Goal: Transaction & Acquisition: Download file/media

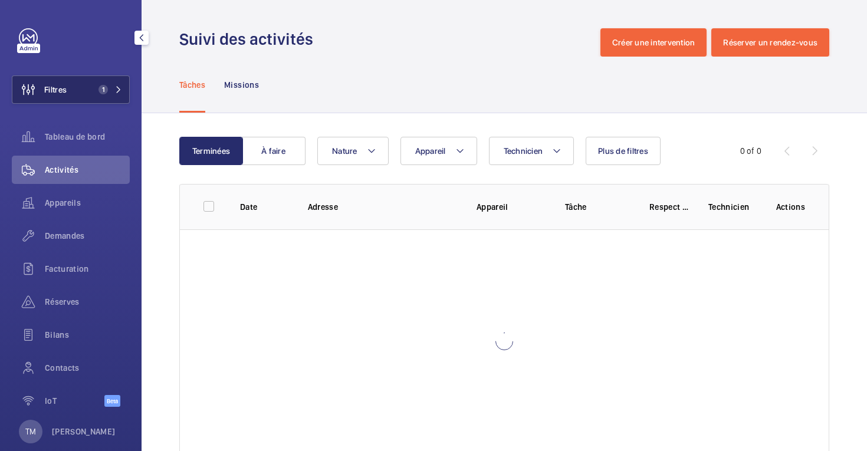
click at [60, 89] on span "Filtres" at bounding box center [55, 90] width 22 height 12
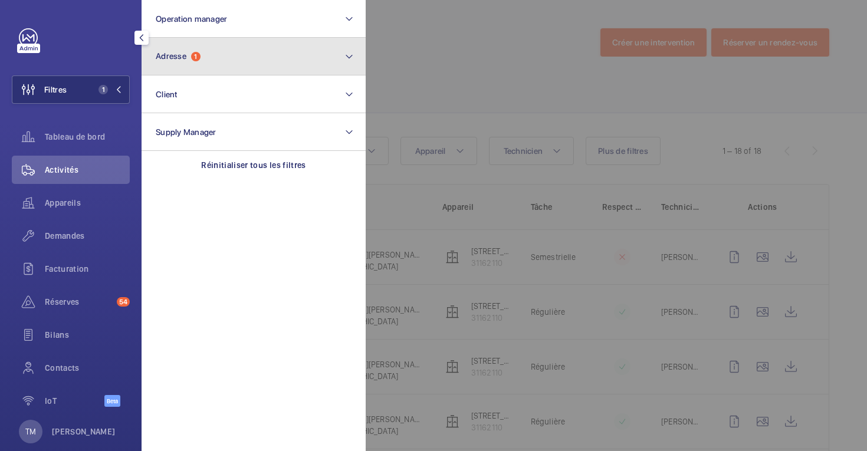
click at [222, 65] on button "Adresse 1" at bounding box center [254, 57] width 224 height 38
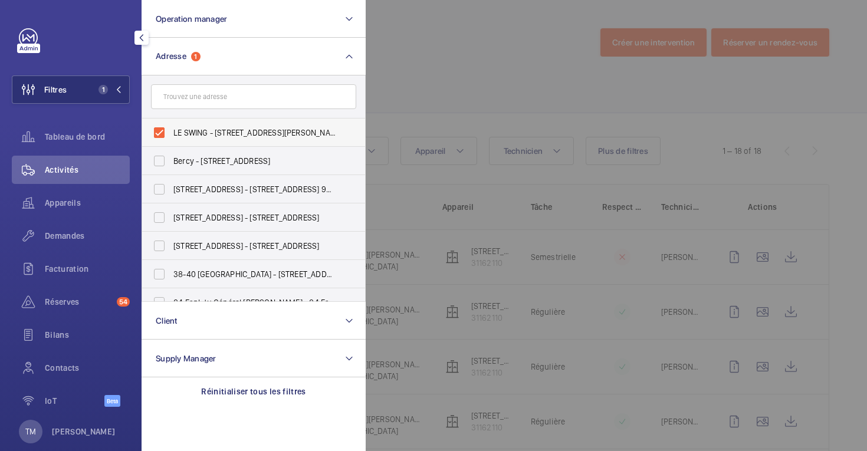
click at [160, 130] on label "LE SWING - [STREET_ADDRESS][PERSON_NAME]" at bounding box center [244, 133] width 205 height 28
click at [160, 130] on input "LE SWING - [STREET_ADDRESS][PERSON_NAME]" at bounding box center [159, 133] width 24 height 24
checkbox input "false"
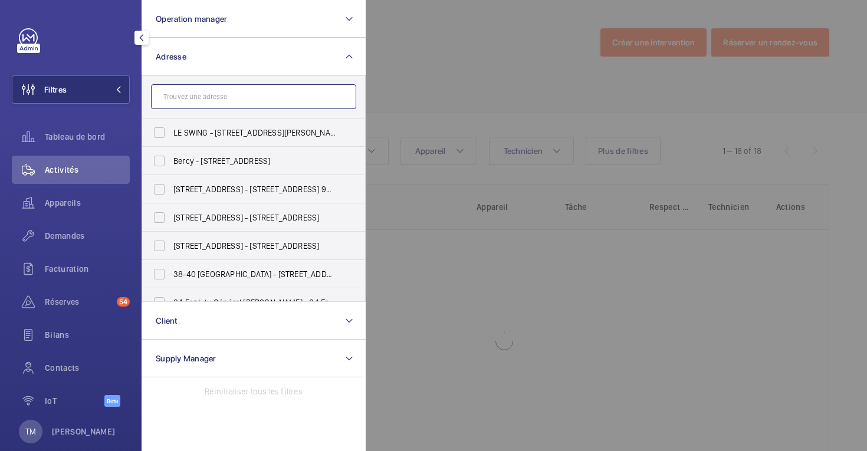
click at [193, 98] on input "text" at bounding box center [253, 96] width 205 height 25
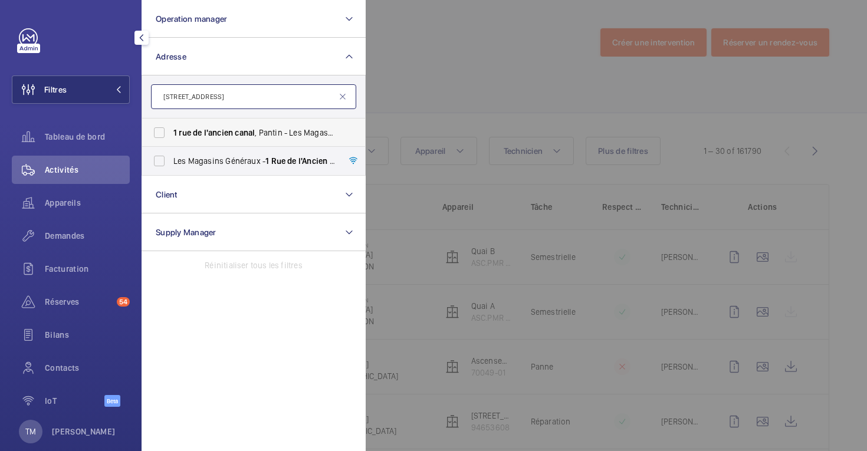
type input "[STREET_ADDRESS]"
click at [165, 134] on label "[STREET_ADDRESS] Généraux - [STREET_ADDRESS]" at bounding box center [244, 133] width 205 height 28
click at [165, 134] on input "1 rue de l'ancien canal , Pantin - Les Magasins Généraux - 1 rue de l'ancien ca…" at bounding box center [159, 133] width 24 height 24
checkbox input "true"
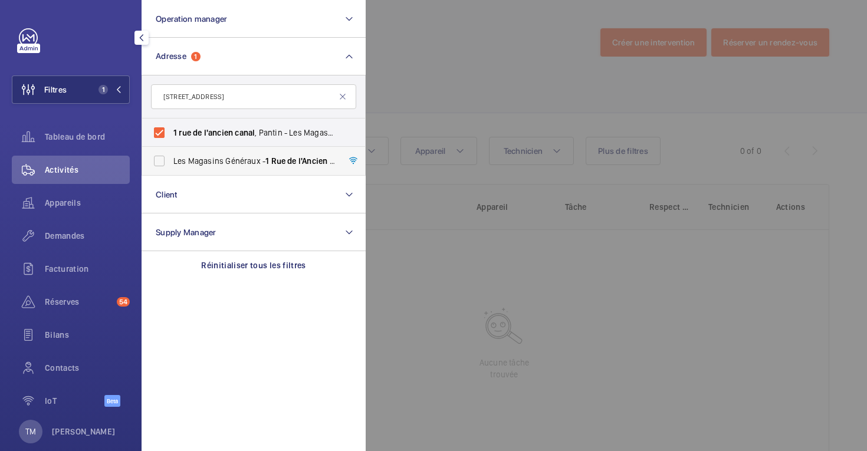
click at [152, 161] on label "Les Magasins Généraux - 1 Rue de l'Ancien Canal , PANTIN 93500" at bounding box center [244, 161] width 205 height 28
click at [152, 161] on input "Les Magasins Généraux - 1 Rue de l'Ancien Canal , PANTIN 93500" at bounding box center [159, 161] width 24 height 24
checkbox input "true"
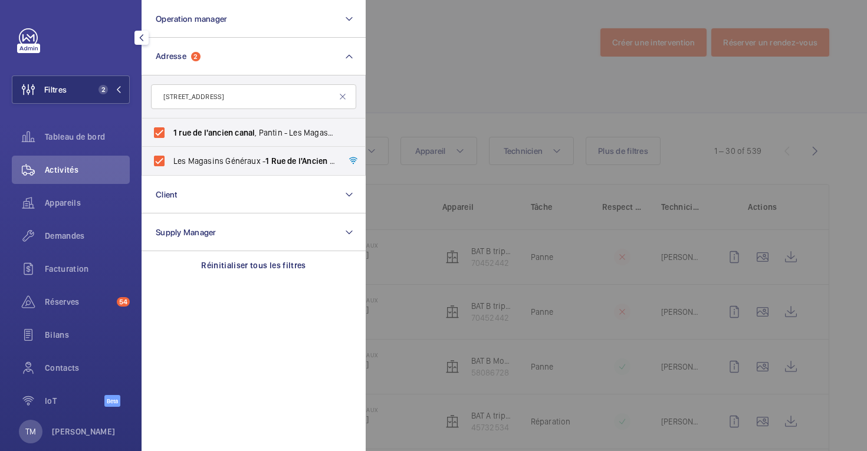
click at [479, 81] on div at bounding box center [799, 225] width 867 height 451
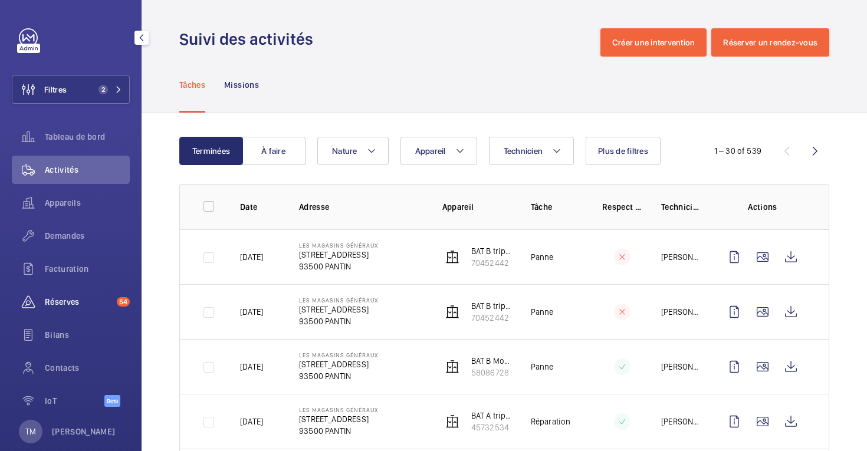
scroll to position [21, 0]
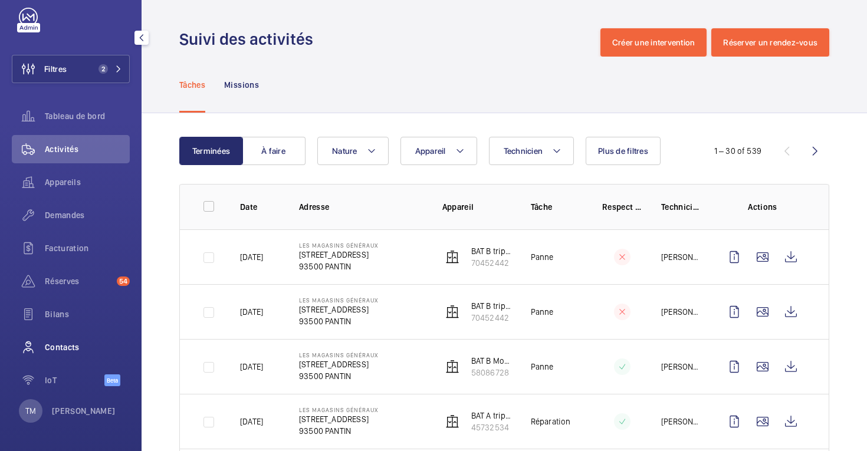
click at [63, 349] on span "Contacts" at bounding box center [87, 347] width 85 height 12
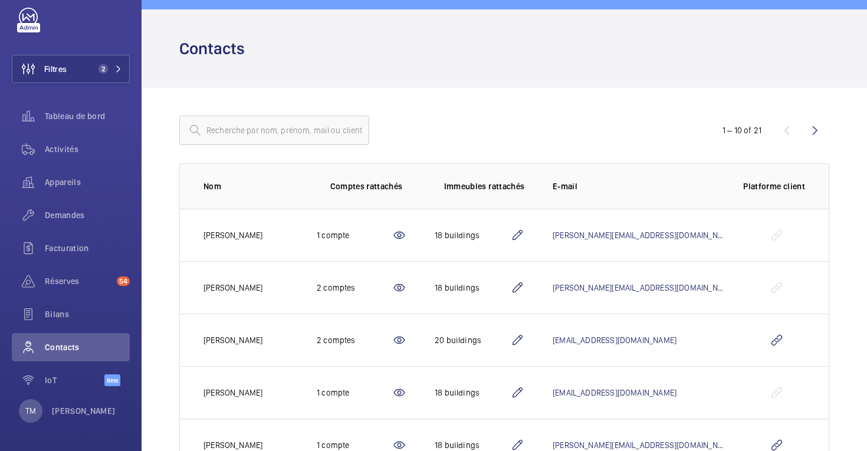
scroll to position [25, 0]
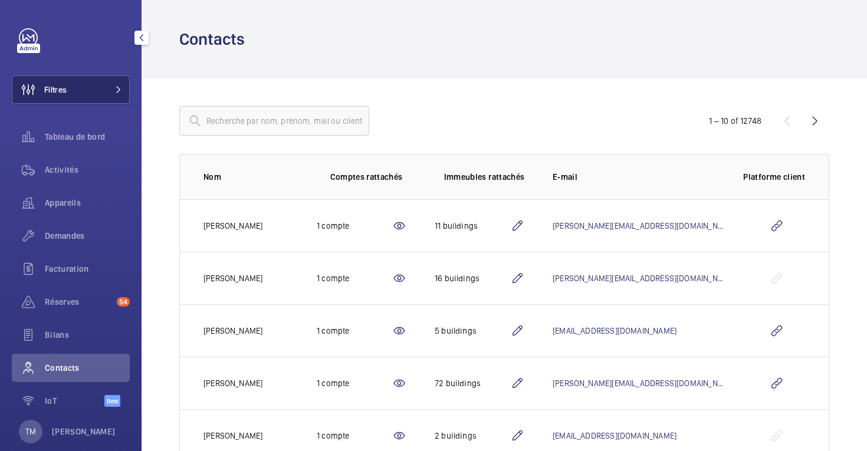
click at [97, 95] on button "Filtres" at bounding box center [71, 89] width 118 height 28
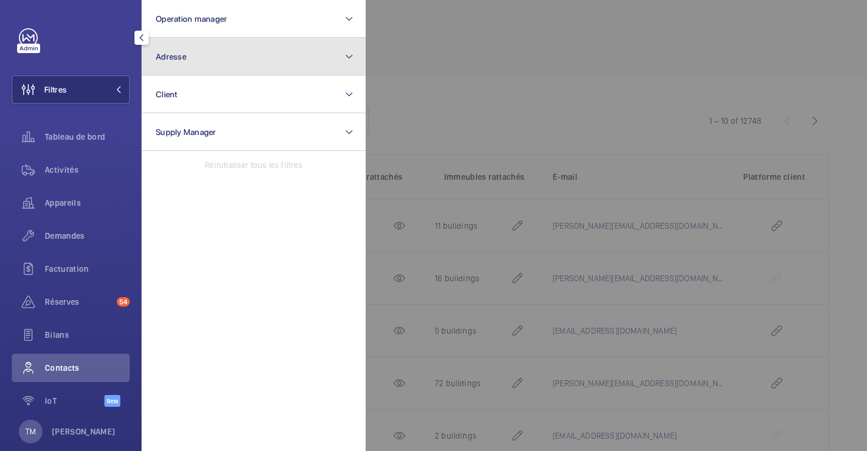
click at [223, 60] on button "Adresse" at bounding box center [254, 57] width 224 height 38
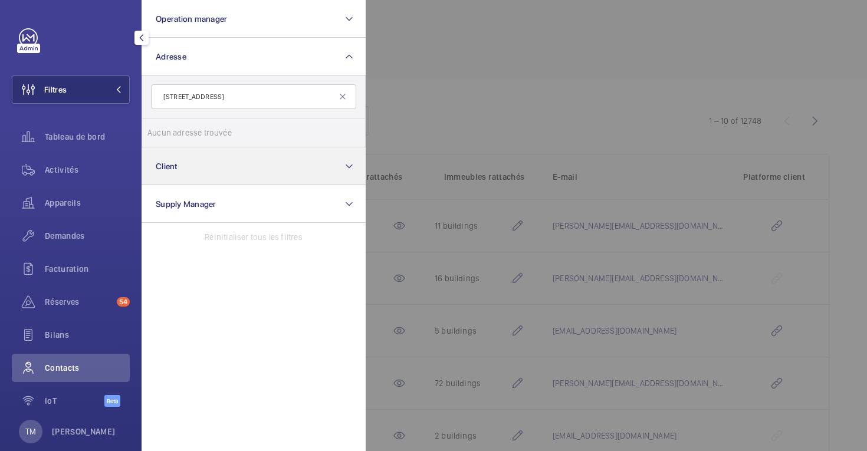
type input "[STREET_ADDRESS]"
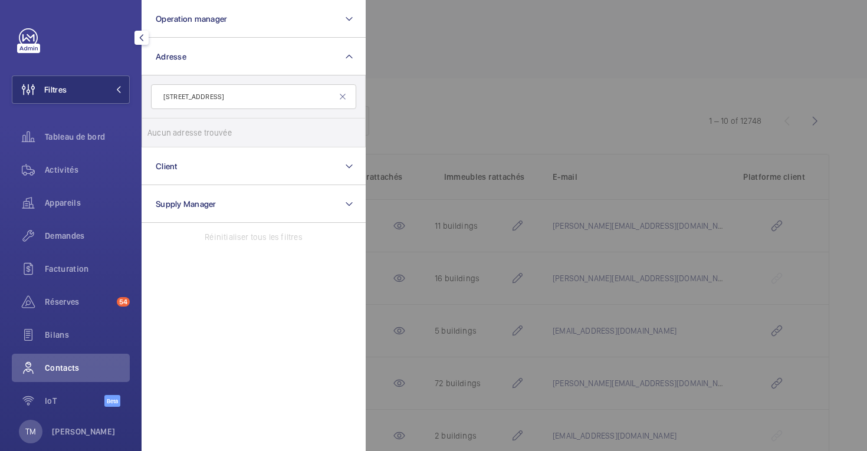
click at [274, 96] on input "[STREET_ADDRESS]" at bounding box center [253, 96] width 205 height 25
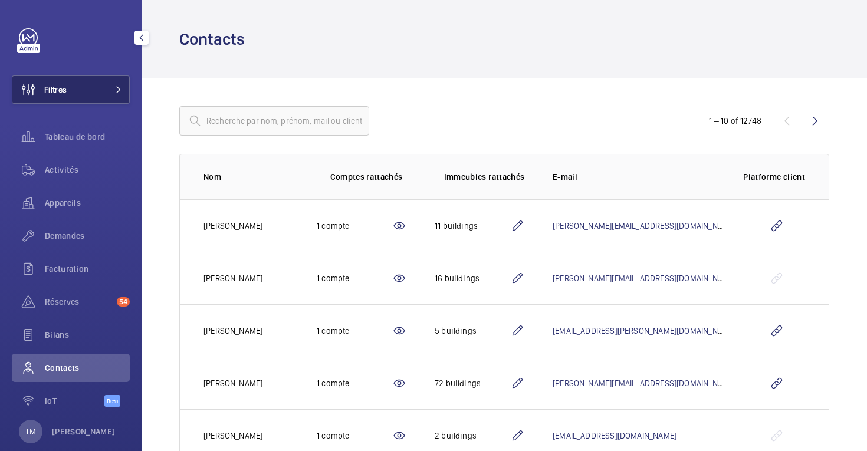
click at [80, 91] on button "Filtres" at bounding box center [71, 89] width 118 height 28
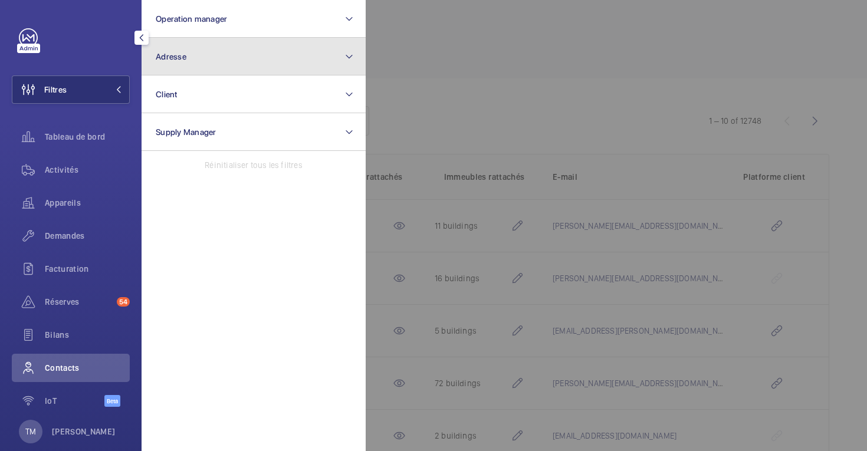
click at [232, 68] on button "Adresse" at bounding box center [254, 57] width 224 height 38
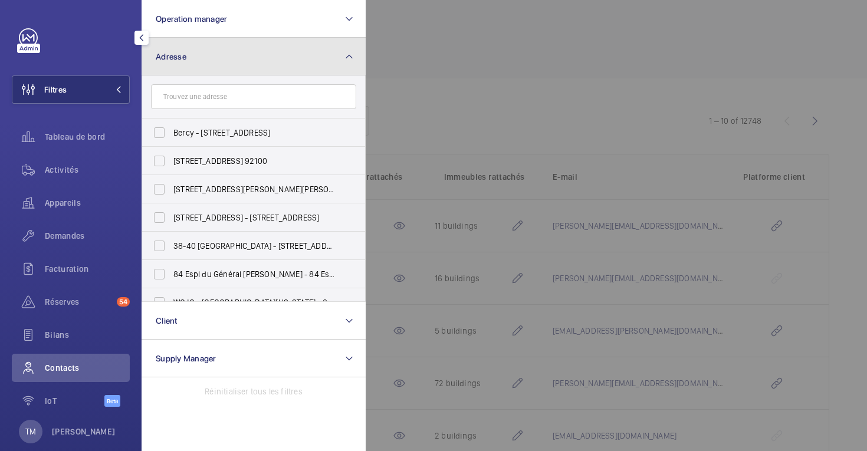
click at [257, 51] on button "Adresse" at bounding box center [254, 57] width 224 height 38
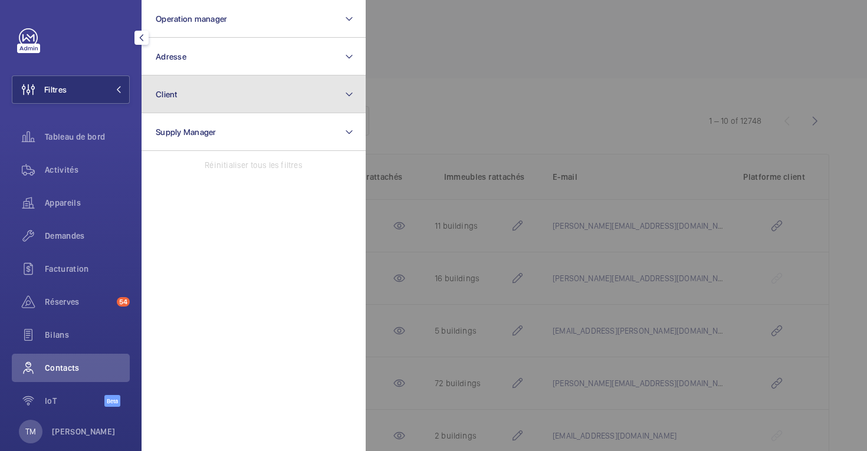
click at [244, 86] on button "Client" at bounding box center [254, 94] width 224 height 38
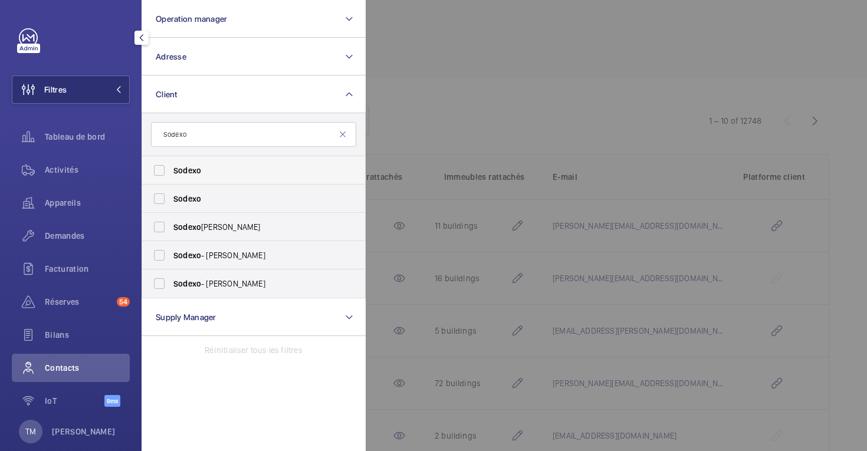
type input "Sodexo"
click at [156, 174] on label "Sodexo" at bounding box center [244, 170] width 205 height 28
click at [156, 174] on input "Sodexo" at bounding box center [159, 171] width 24 height 24
checkbox input "true"
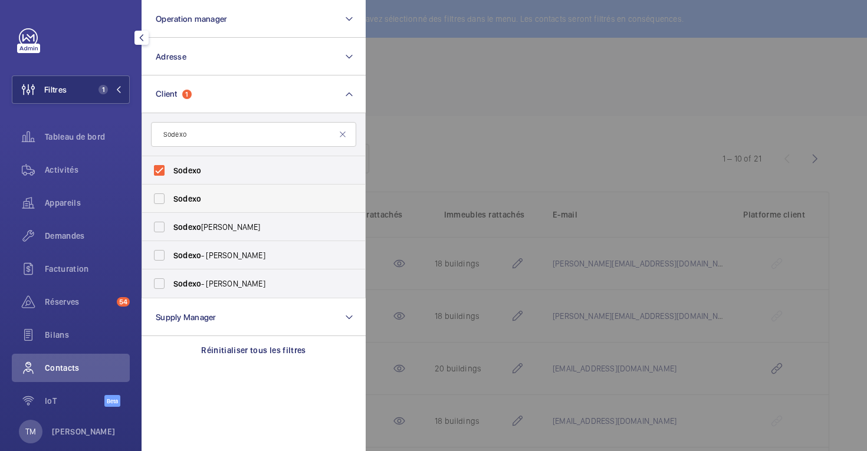
click at [159, 196] on label "Sodexo" at bounding box center [244, 199] width 205 height 28
click at [159, 196] on input "Sodexo" at bounding box center [159, 199] width 24 height 24
checkbox input "true"
click at [478, 103] on div at bounding box center [799, 225] width 867 height 451
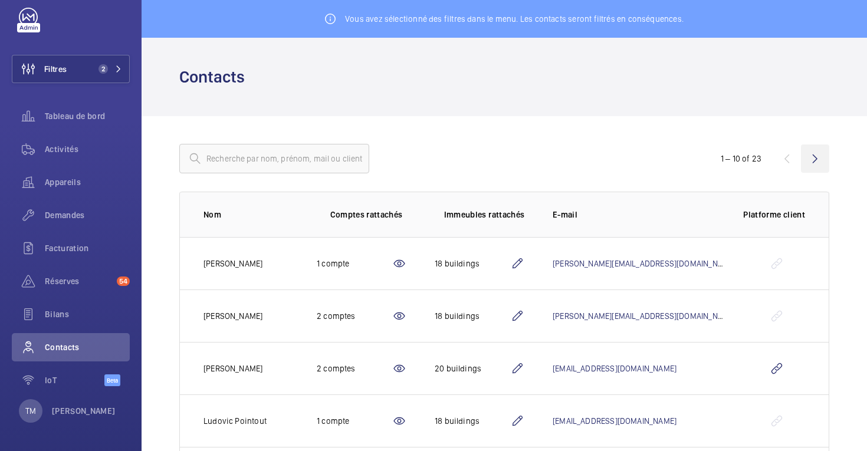
click at [812, 157] on wm-front-icon-button at bounding box center [815, 158] width 28 height 28
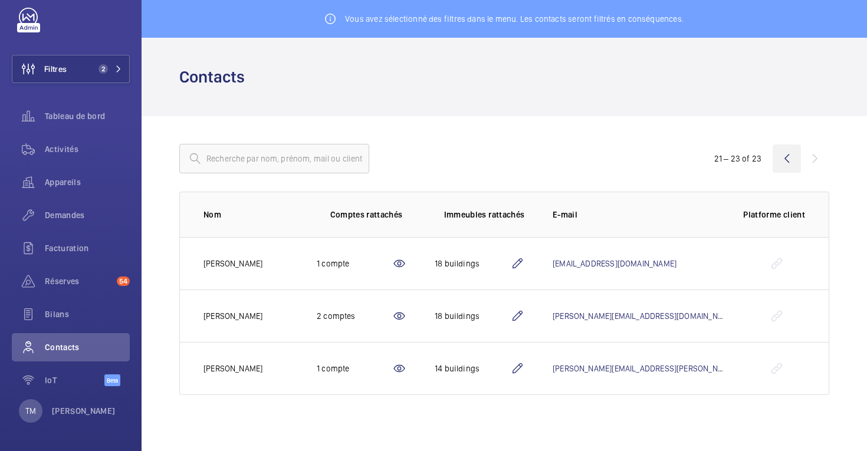
click at [776, 158] on wm-front-icon-button at bounding box center [786, 158] width 28 height 28
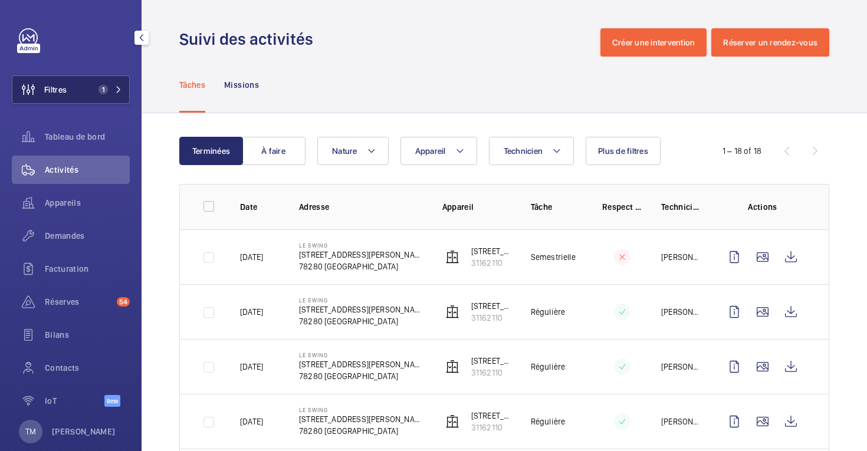
click at [73, 97] on button "Filtres 1" at bounding box center [71, 89] width 118 height 28
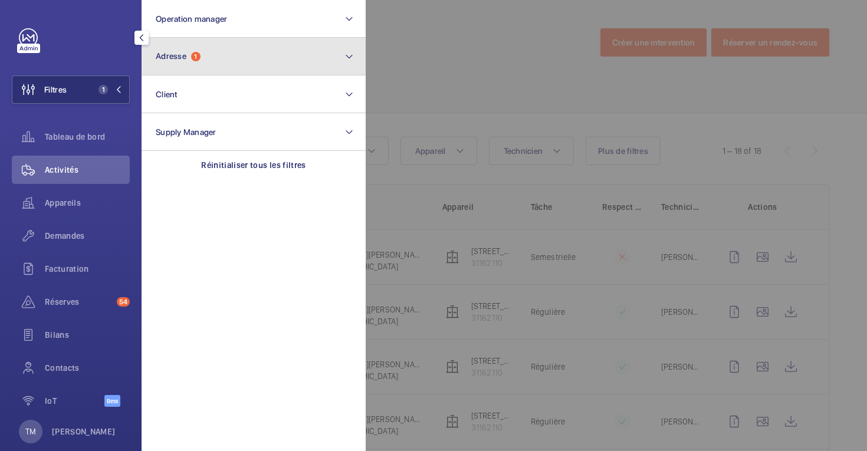
click at [257, 60] on button "Adresse 1" at bounding box center [254, 57] width 224 height 38
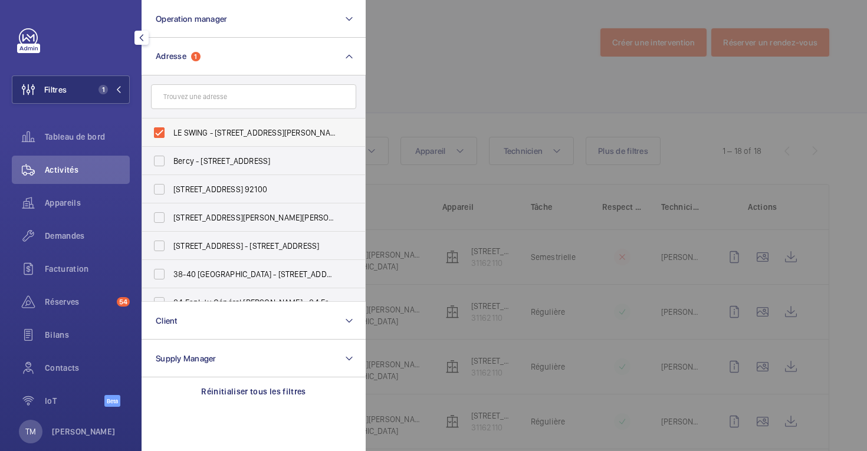
click at [160, 137] on label "LE SWING - [STREET_ADDRESS][PERSON_NAME]" at bounding box center [244, 133] width 205 height 28
click at [160, 137] on input "LE SWING - [STREET_ADDRESS][PERSON_NAME]" at bounding box center [159, 133] width 24 height 24
checkbox input "false"
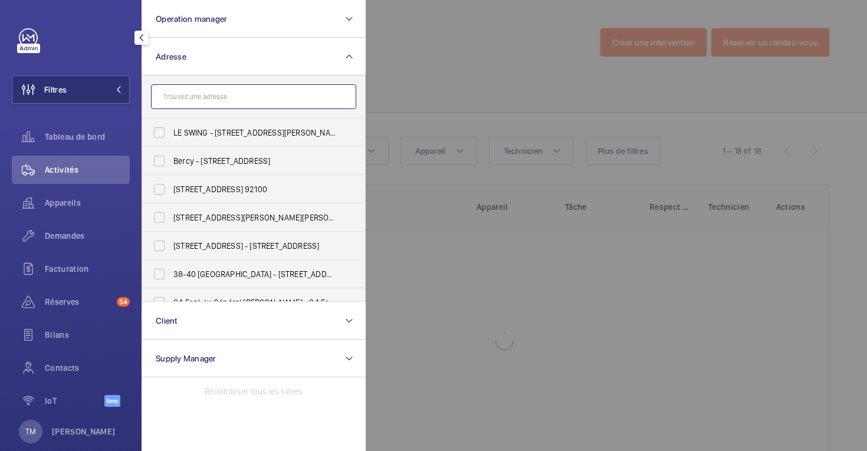
click at [185, 102] on input "text" at bounding box center [253, 96] width 205 height 25
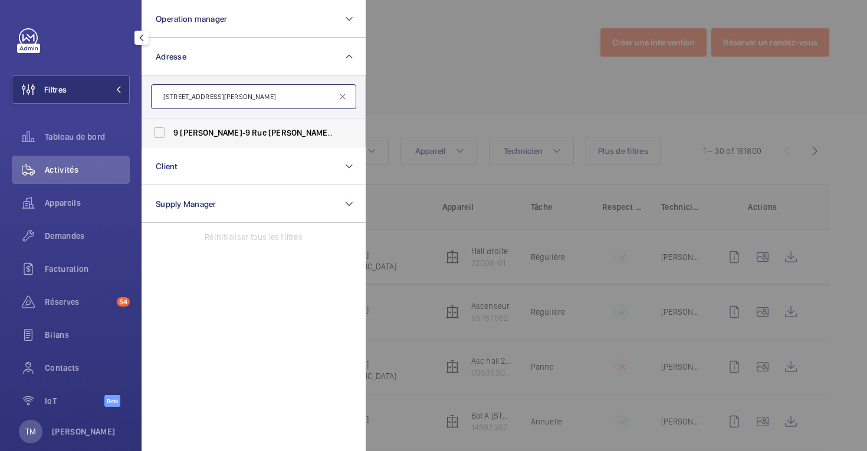
type input "[STREET_ADDRESS][PERSON_NAME]"
click at [163, 130] on label "9 [PERSON_NAME] - [STREET_ADDRESS][PERSON_NAME]" at bounding box center [244, 133] width 205 height 28
click at [163, 130] on input "9 [PERSON_NAME] - [STREET_ADDRESS][PERSON_NAME]" at bounding box center [159, 133] width 24 height 24
checkbox input "true"
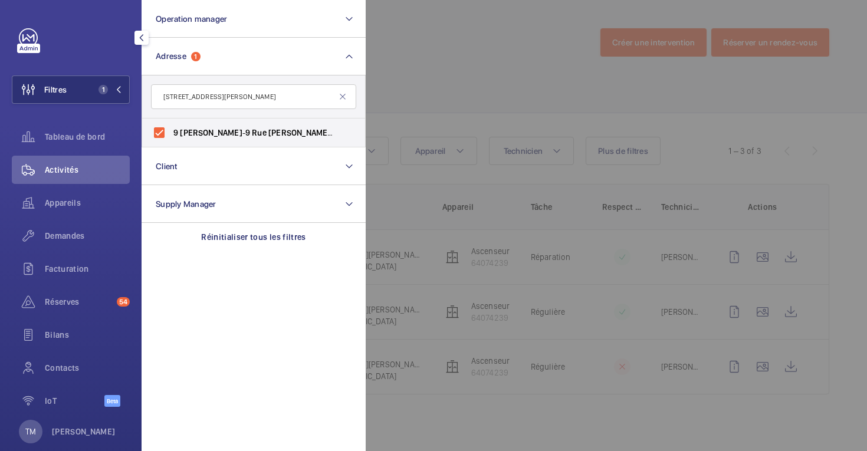
click at [443, 70] on div at bounding box center [799, 225] width 867 height 451
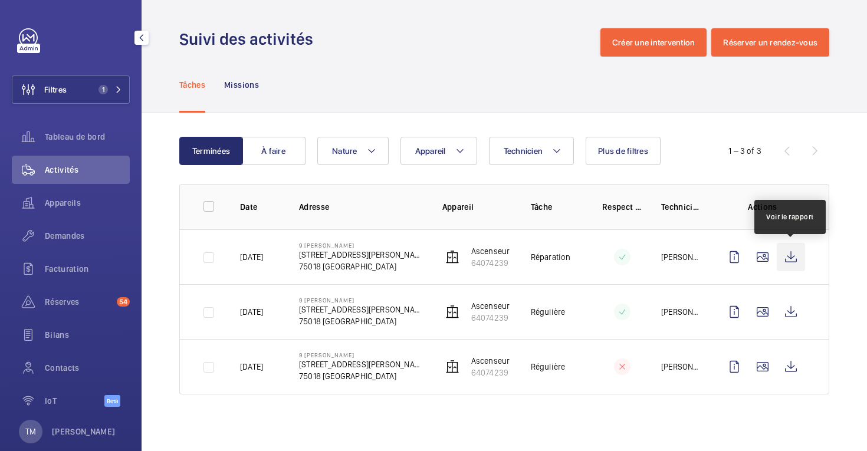
click at [793, 262] on wm-front-icon-button at bounding box center [791, 257] width 28 height 28
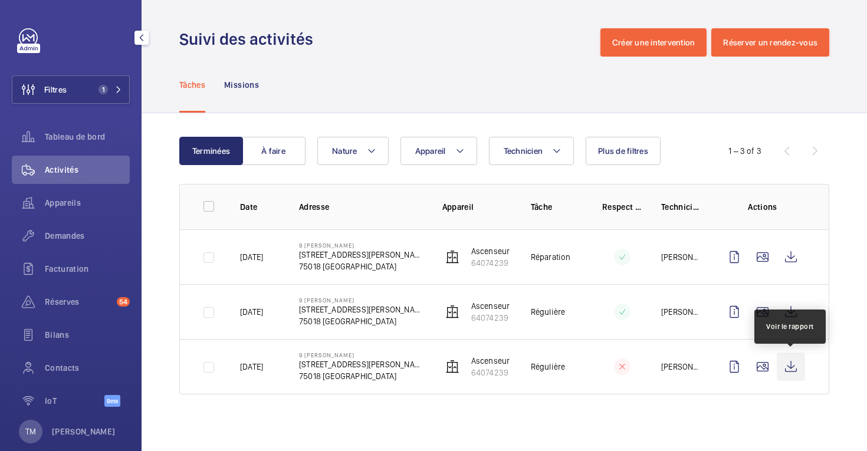
click at [791, 369] on wm-front-icon-button at bounding box center [791, 367] width 28 height 28
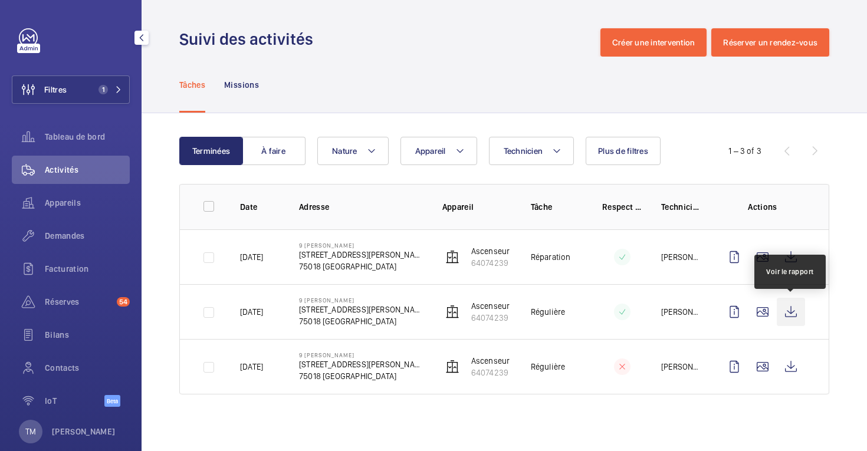
click at [791, 311] on wm-front-icon-button at bounding box center [791, 312] width 28 height 28
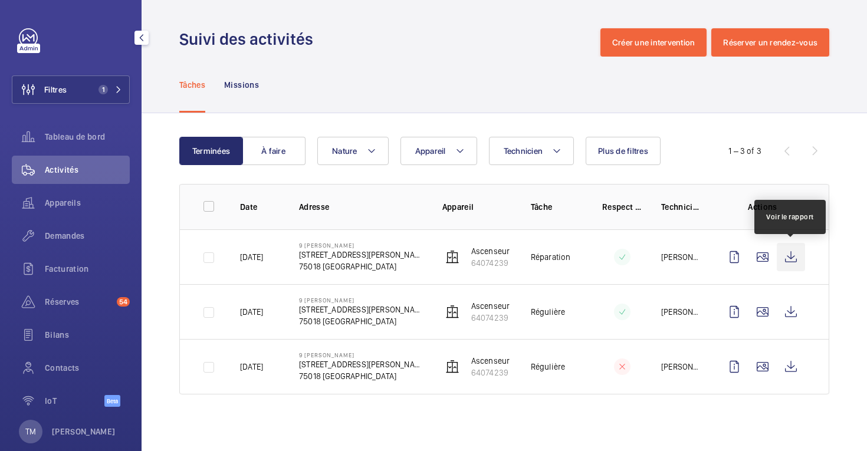
click at [787, 253] on wm-front-icon-button at bounding box center [791, 257] width 28 height 28
